Goal: Task Accomplishment & Management: Complete application form

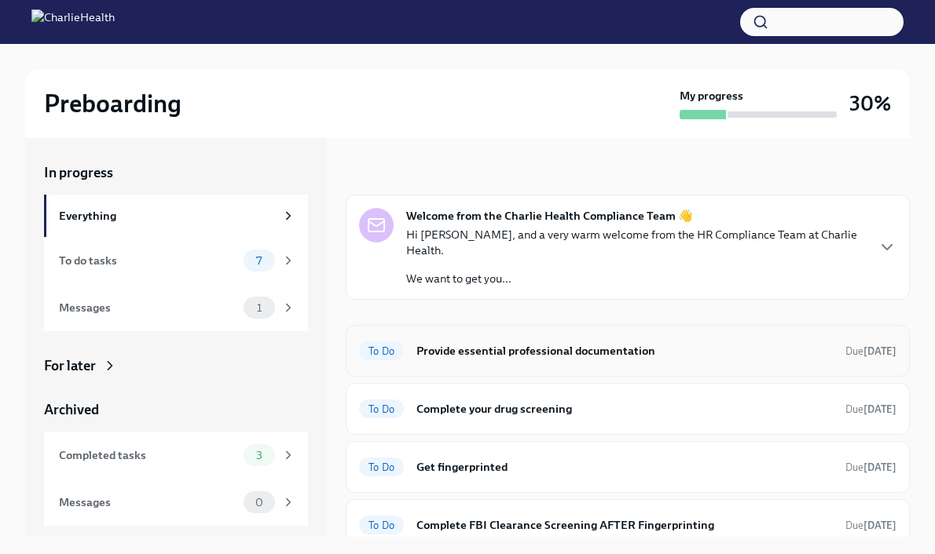
click at [448, 342] on h6 "Provide essential professional documentation" at bounding box center [624, 350] width 416 height 17
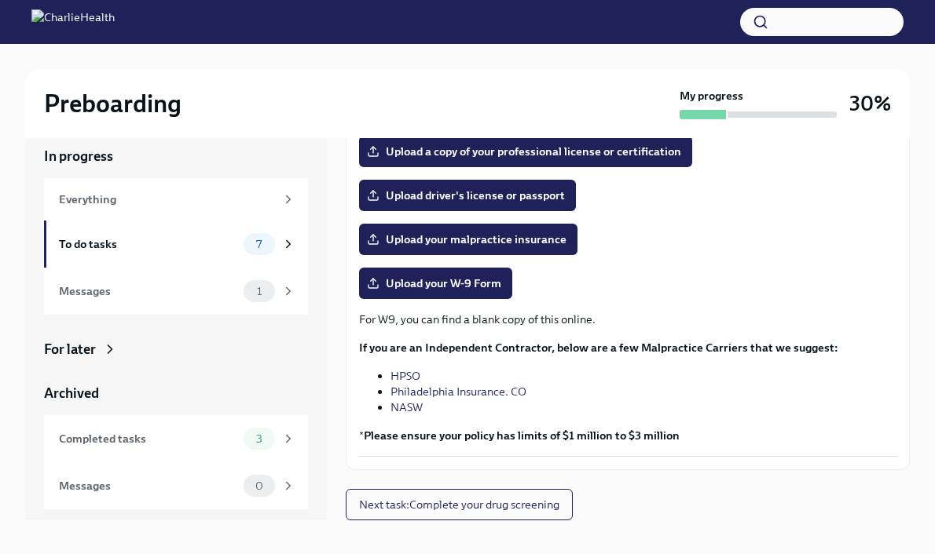
scroll to position [17, 0]
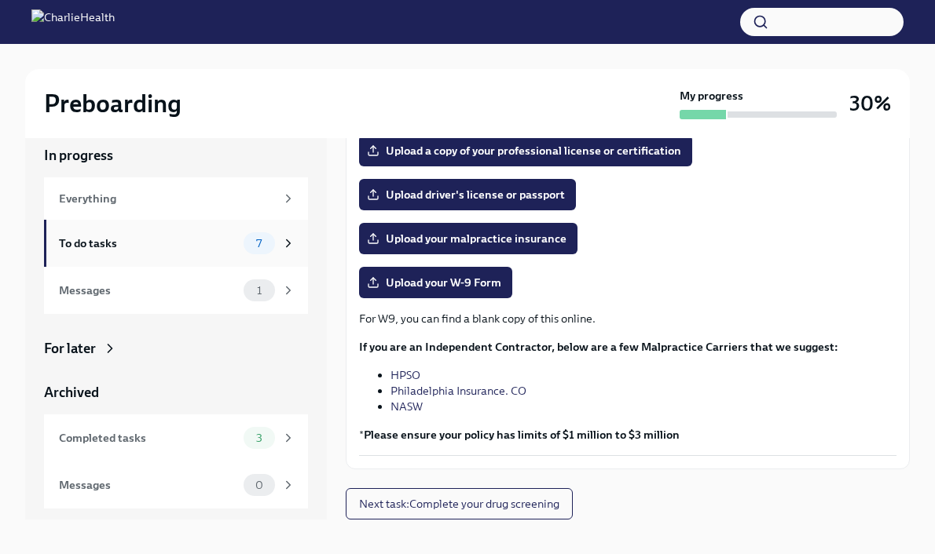
click at [227, 234] on div "To do tasks 7" at bounding box center [177, 243] width 236 height 22
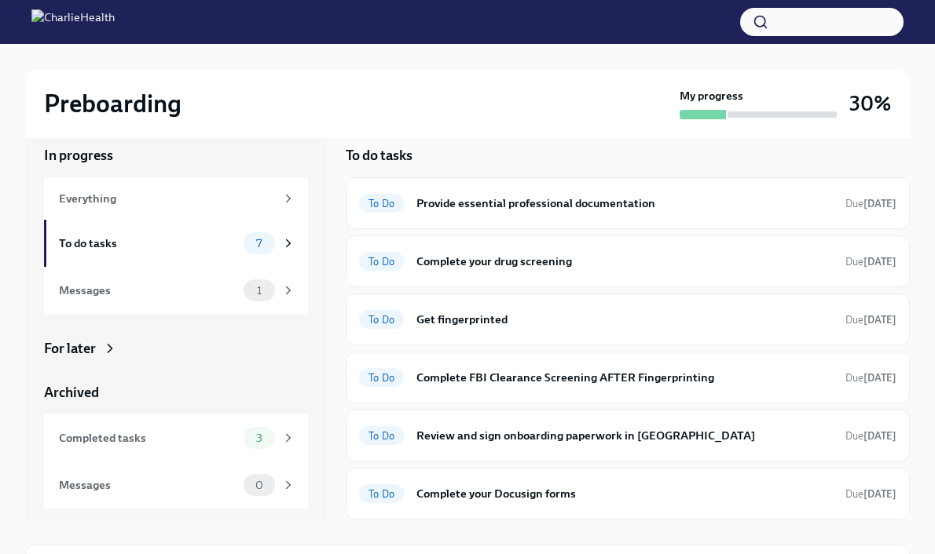
scroll to position [2, 0]
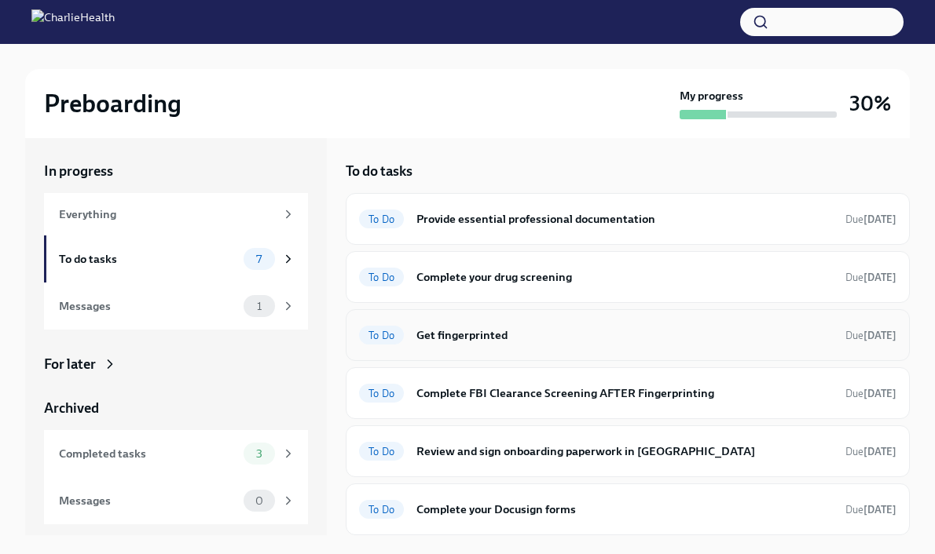
click at [460, 327] on h6 "Get fingerprinted" at bounding box center [624, 335] width 416 height 17
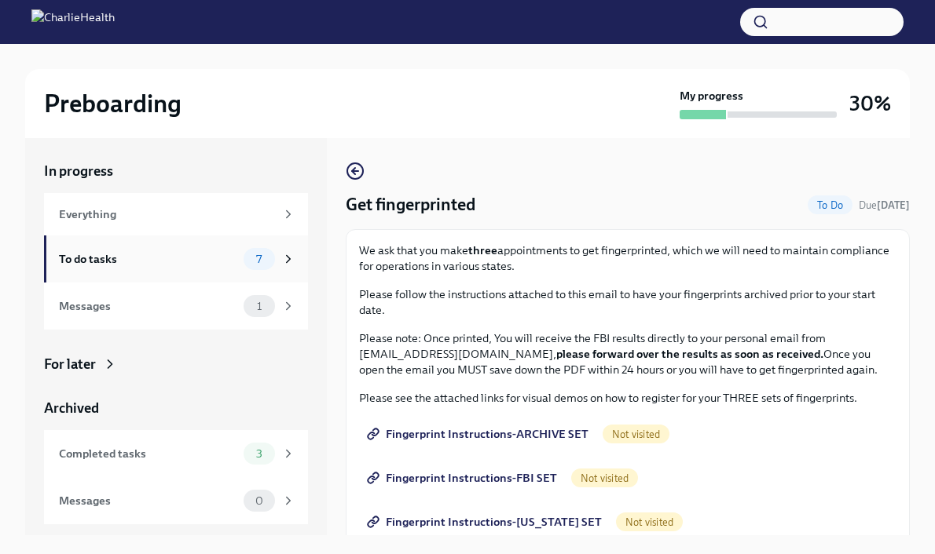
click at [221, 268] on div "To do tasks 7" at bounding box center [177, 259] width 236 height 22
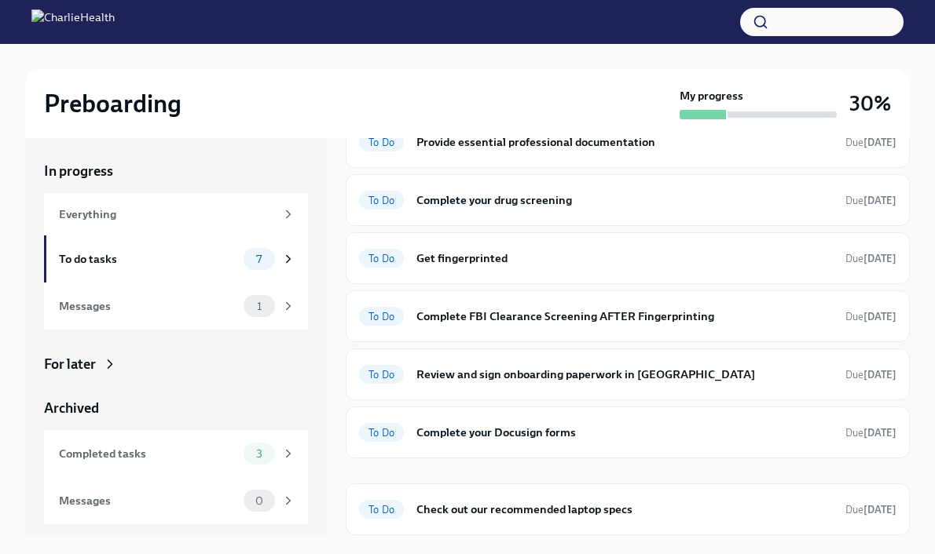
scroll to position [77, 0]
click at [452, 519] on div "To Do Check out our recommended laptop specs Due [DATE]" at bounding box center [627, 509] width 537 height 25
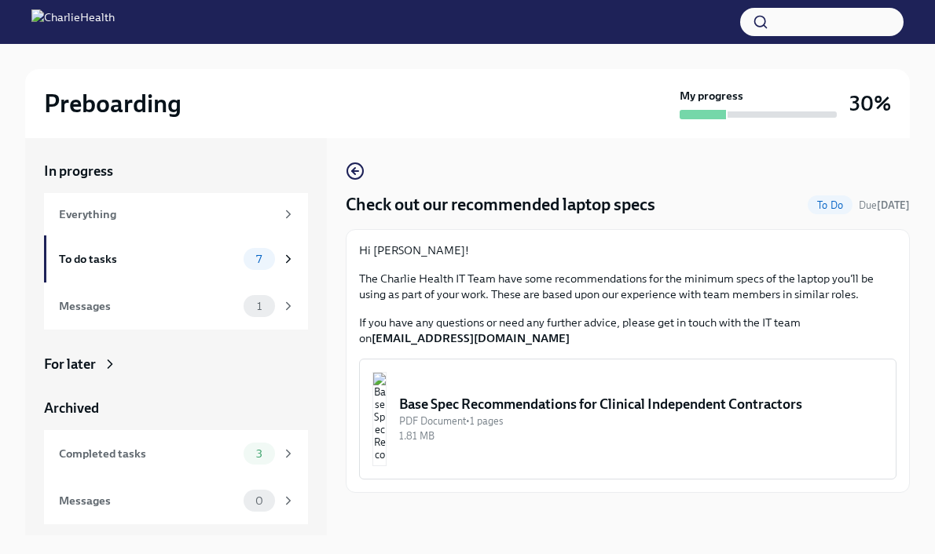
click at [386, 412] on img "button" at bounding box center [379, 419] width 14 height 94
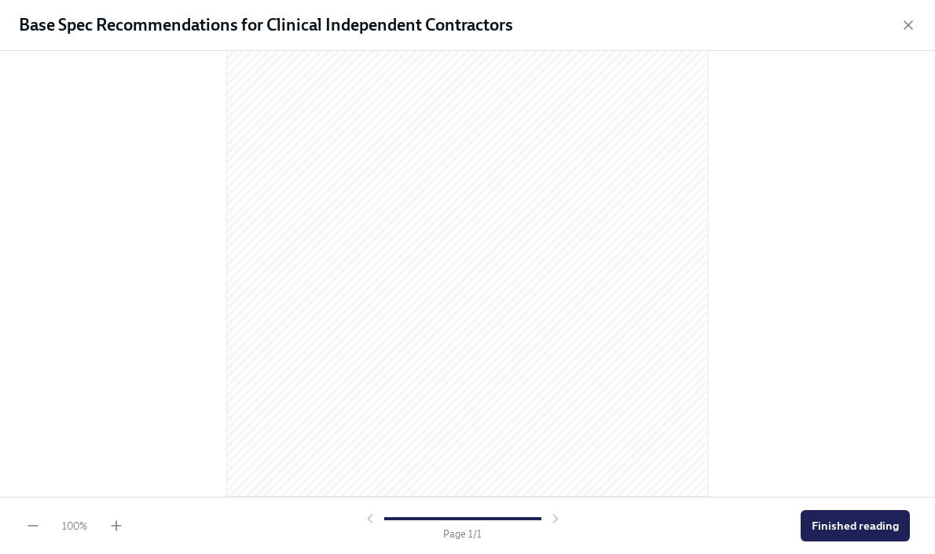
scroll to position [203, 0]
click at [876, 526] on span "Finished reading" at bounding box center [854, 526] width 87 height 16
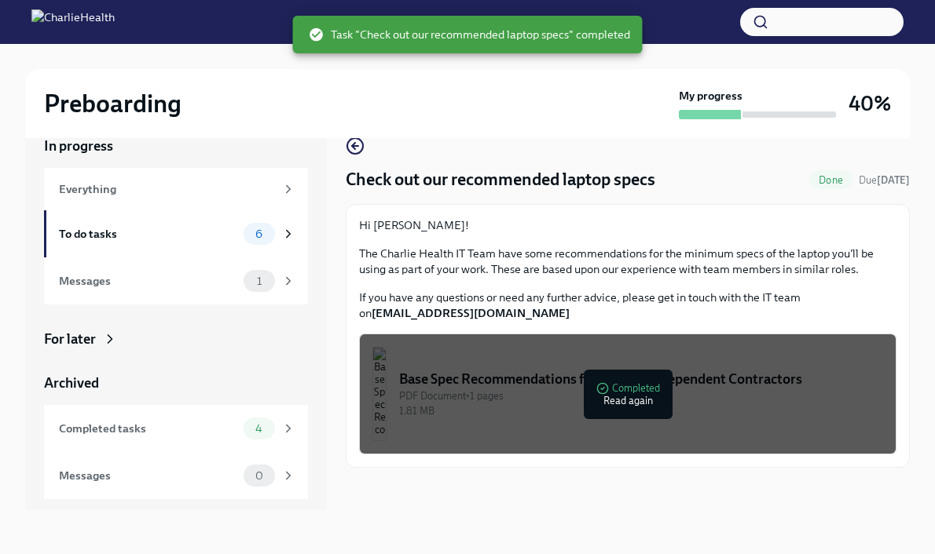
scroll to position [27, 0]
click at [175, 234] on div "To do tasks" at bounding box center [148, 233] width 178 height 17
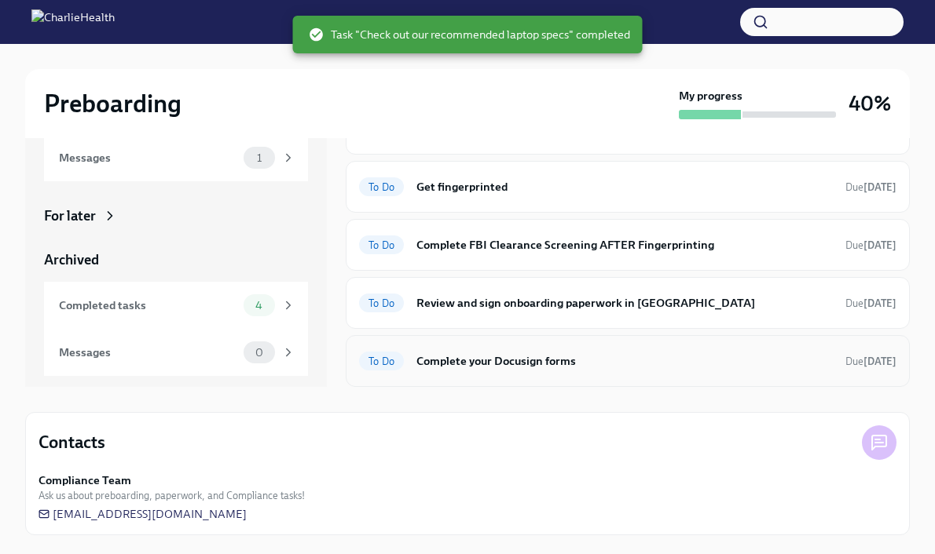
click at [459, 362] on h6 "Complete your Docusign forms" at bounding box center [624, 361] width 416 height 17
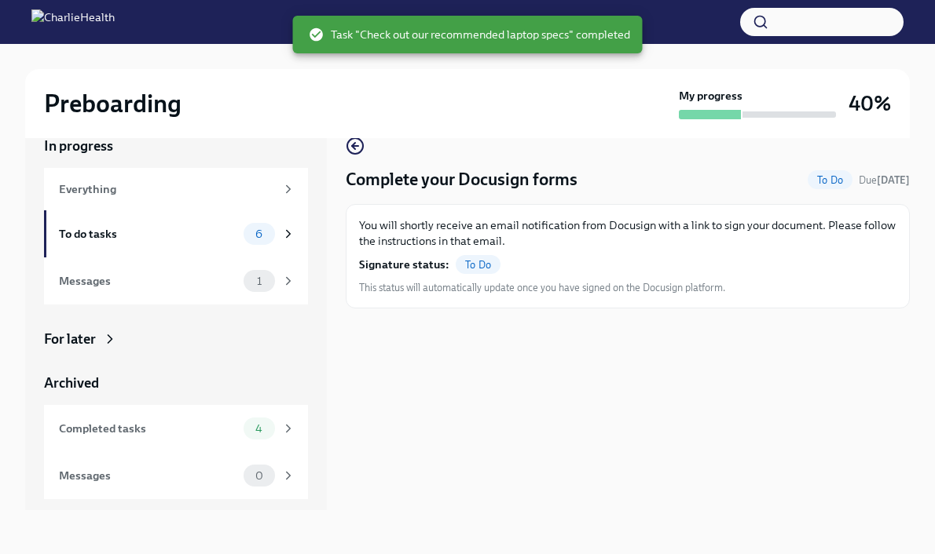
scroll to position [27, 0]
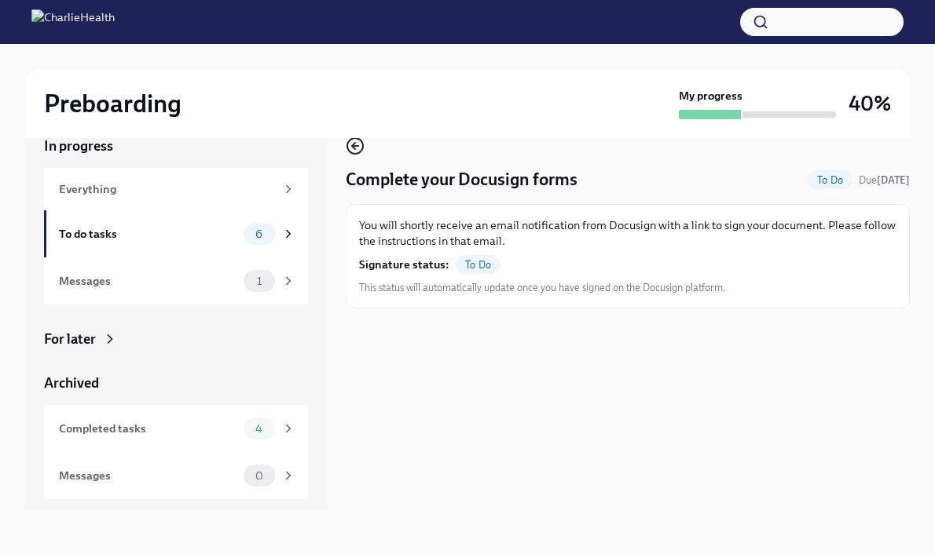
click at [355, 148] on icon "button" at bounding box center [353, 146] width 3 height 6
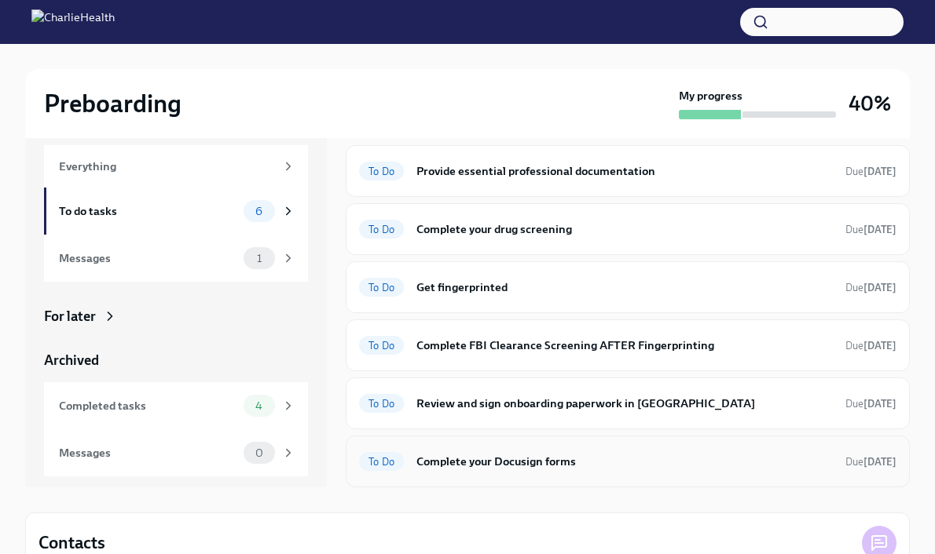
scroll to position [50, 0]
click at [465, 412] on div "To Do Review and sign onboarding paperwork in [GEOGRAPHIC_DATA] Due [DATE]" at bounding box center [627, 402] width 537 height 25
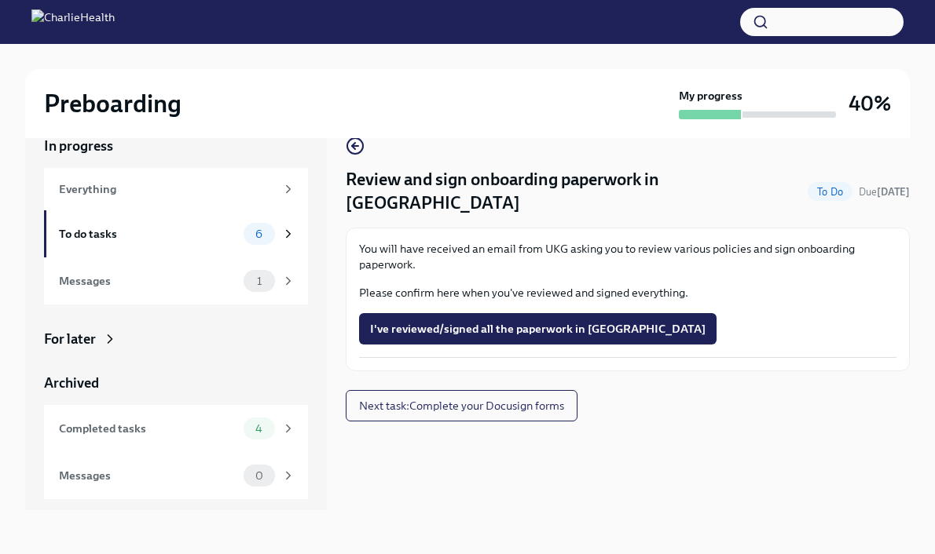
scroll to position [27, 0]
click at [347, 149] on circle "button" at bounding box center [355, 146] width 16 height 16
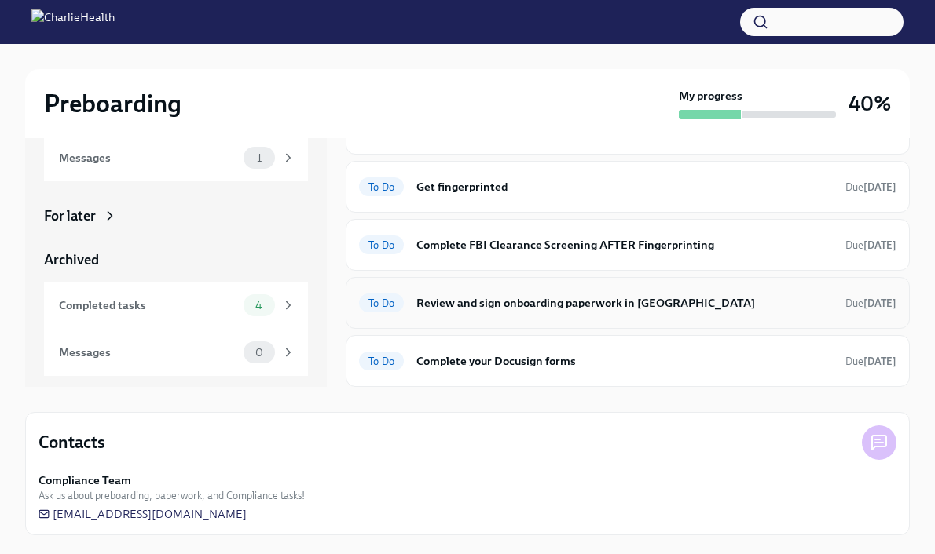
scroll to position [150, 0]
click at [422, 235] on div "To Do Complete FBI Clearance Screening AFTER Fingerprinting Due [DATE]" at bounding box center [627, 244] width 537 height 25
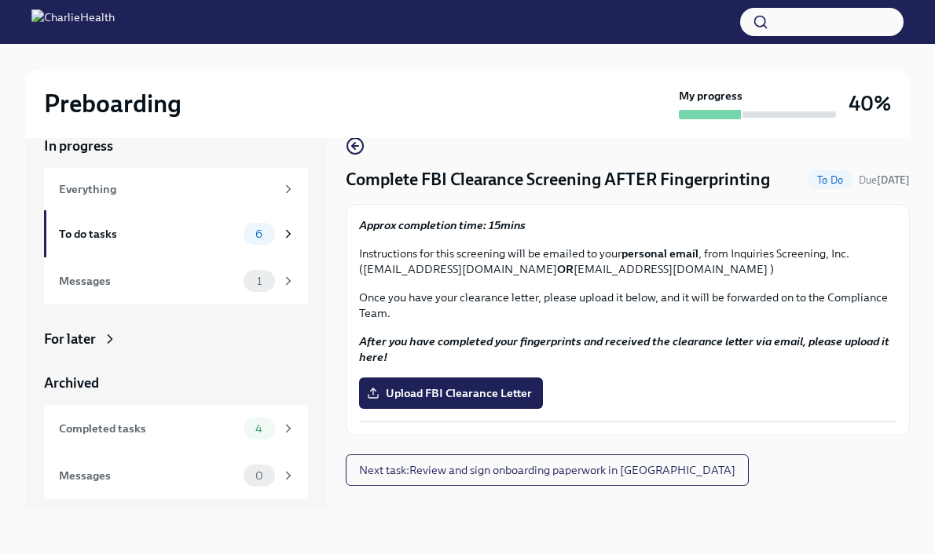
scroll to position [27, 0]
click at [237, 230] on div "To do tasks 6" at bounding box center [177, 234] width 236 height 22
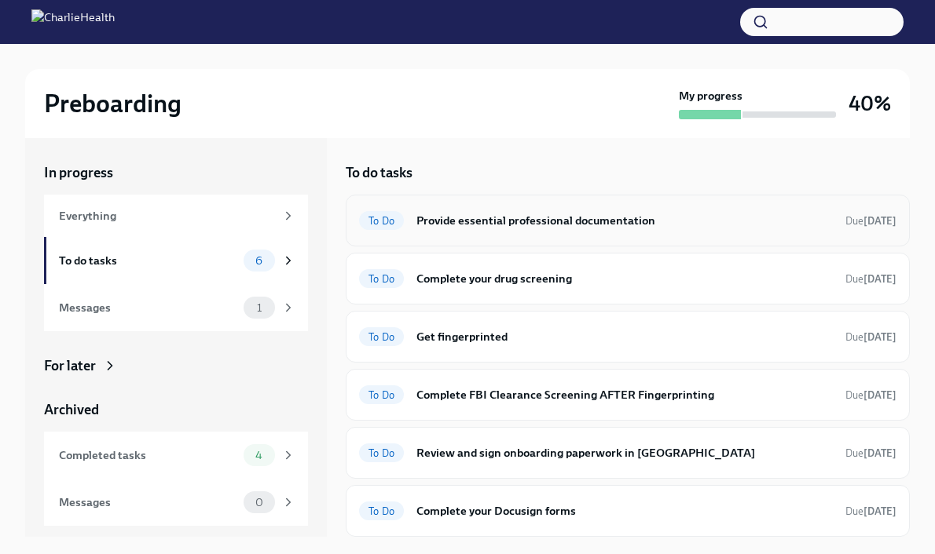
click at [534, 236] on div "To Do Provide essential professional documentation Due [DATE]" at bounding box center [628, 221] width 564 height 52
click at [520, 226] on h6 "Provide essential professional documentation" at bounding box center [624, 220] width 416 height 17
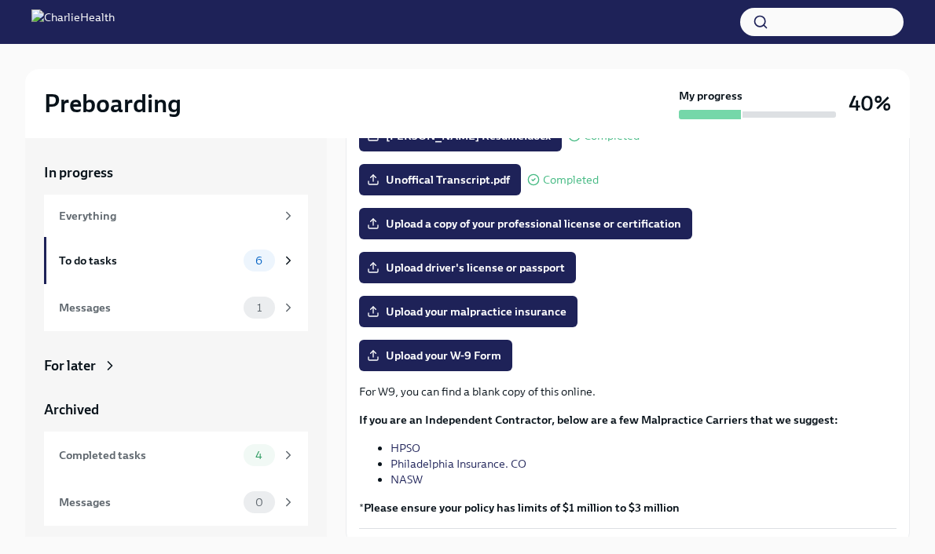
scroll to position [257, 0]
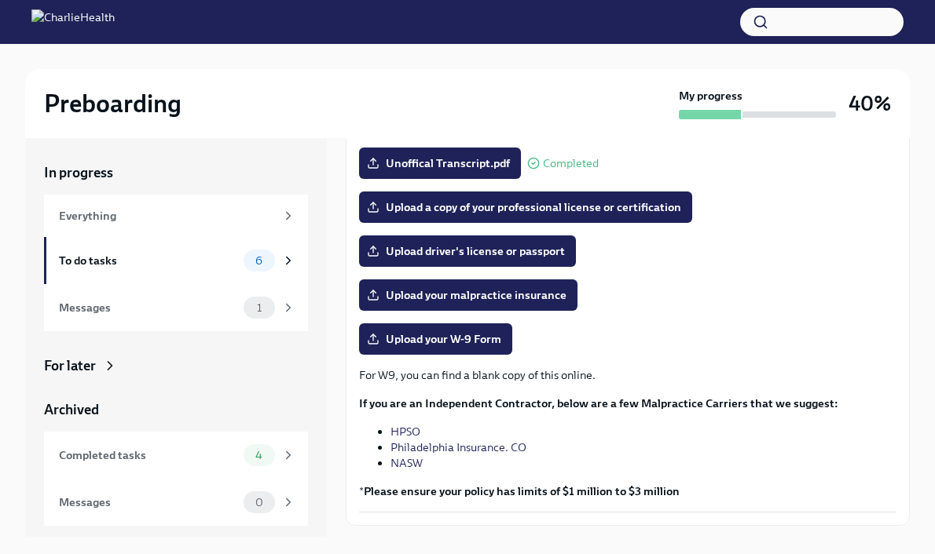
click at [409, 469] on link "NASW" at bounding box center [406, 463] width 32 height 14
click at [407, 430] on link "HPSO" at bounding box center [405, 432] width 30 height 14
